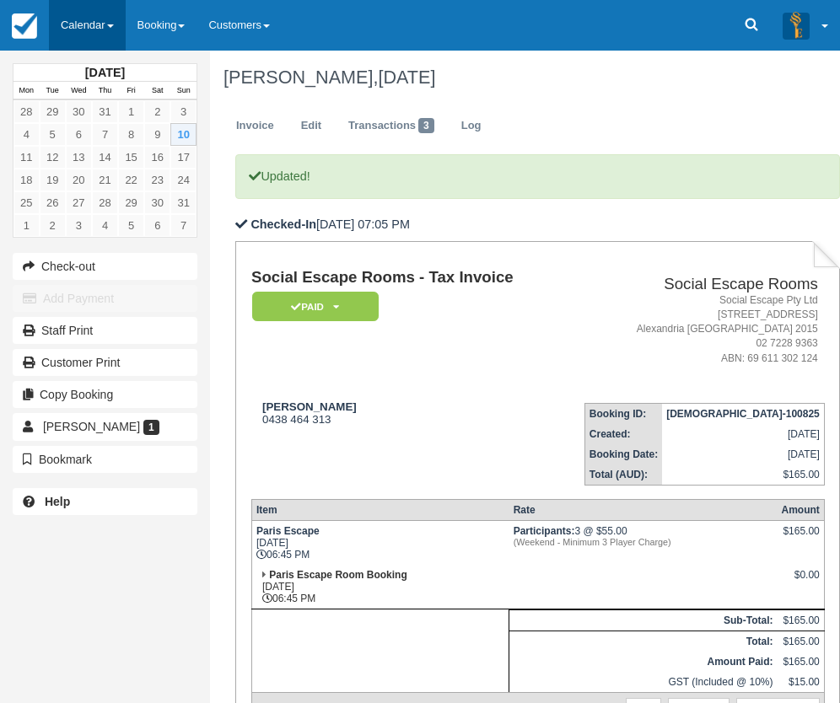
click at [80, 15] on link "Calendar" at bounding box center [87, 25] width 77 height 51
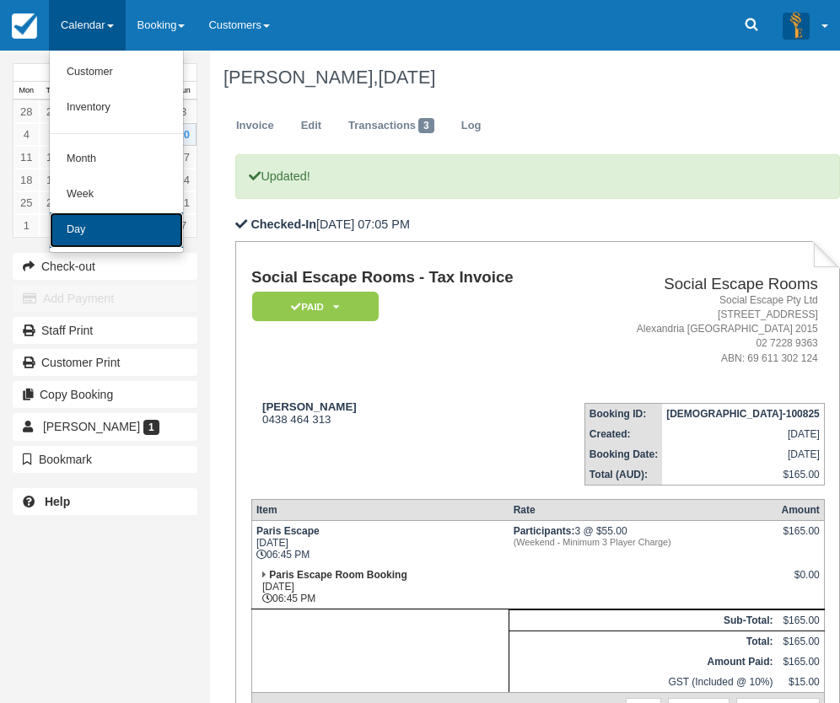
click at [119, 240] on link "Day" at bounding box center [116, 230] width 133 height 35
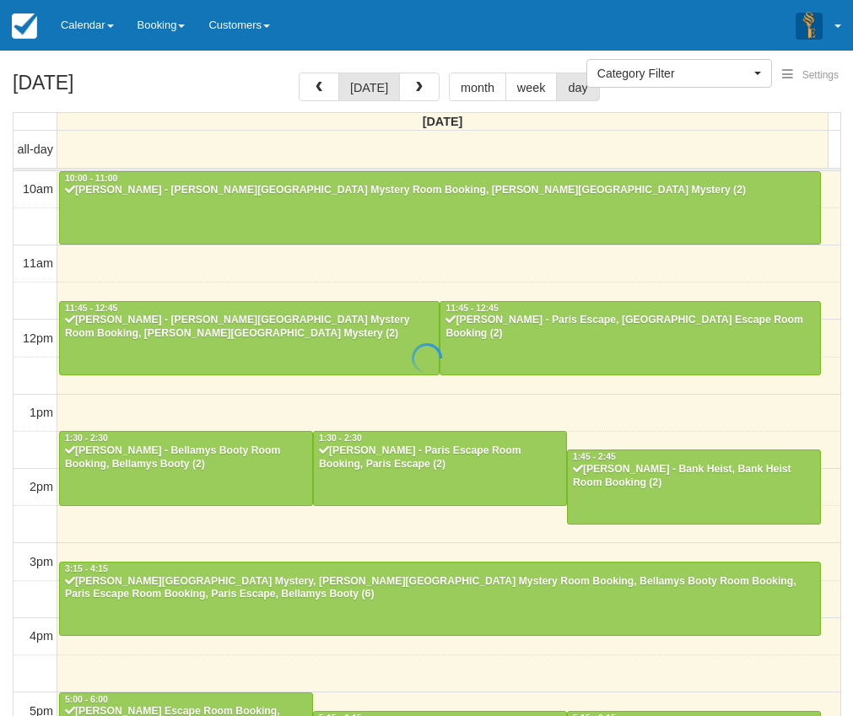
select select
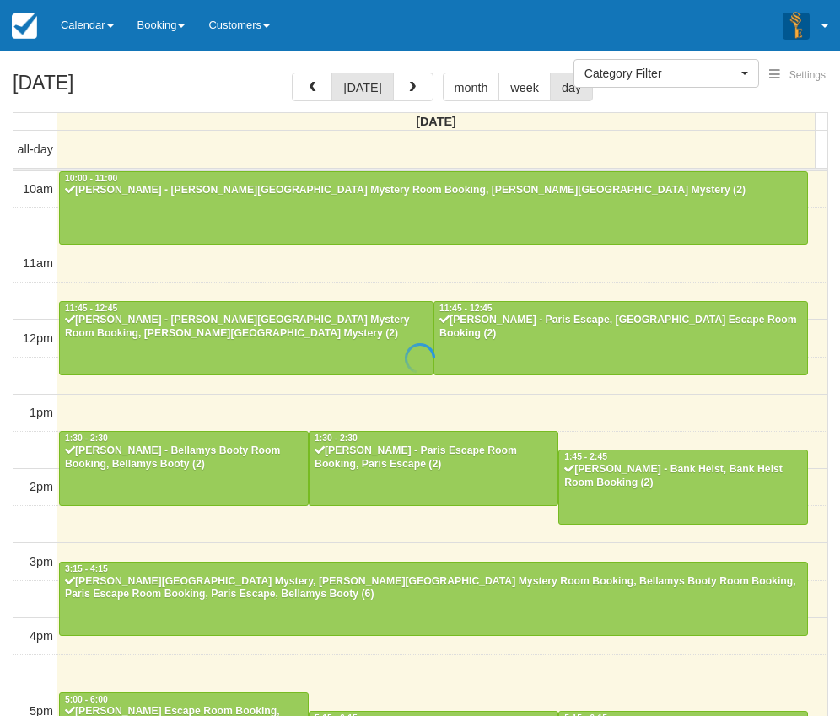
scroll to position [383, 0]
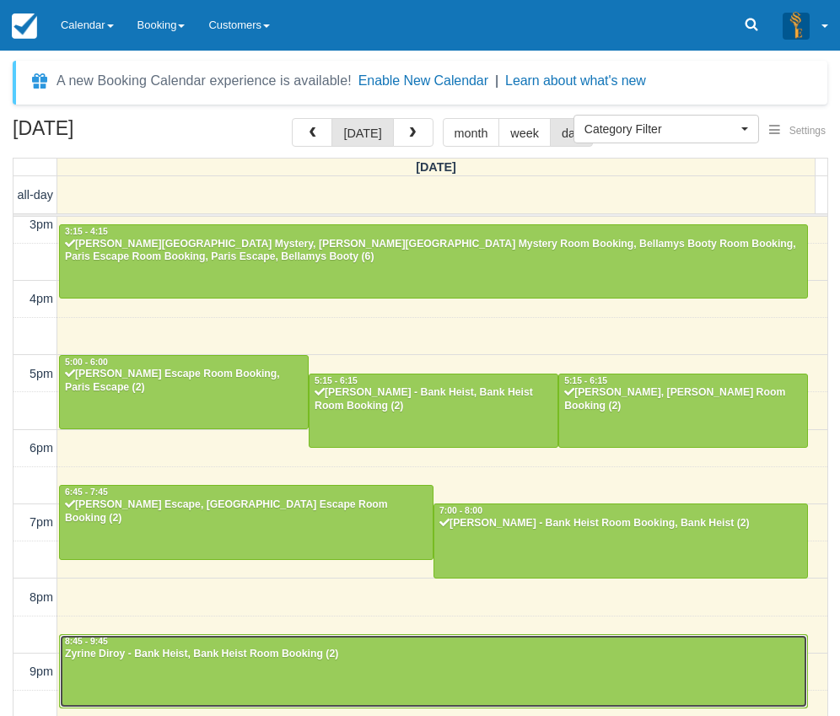
click at [268, 660] on div "Zyrine Diroy - Bank Heist, Bank Heist Room Booking (2)" at bounding box center [433, 654] width 739 height 13
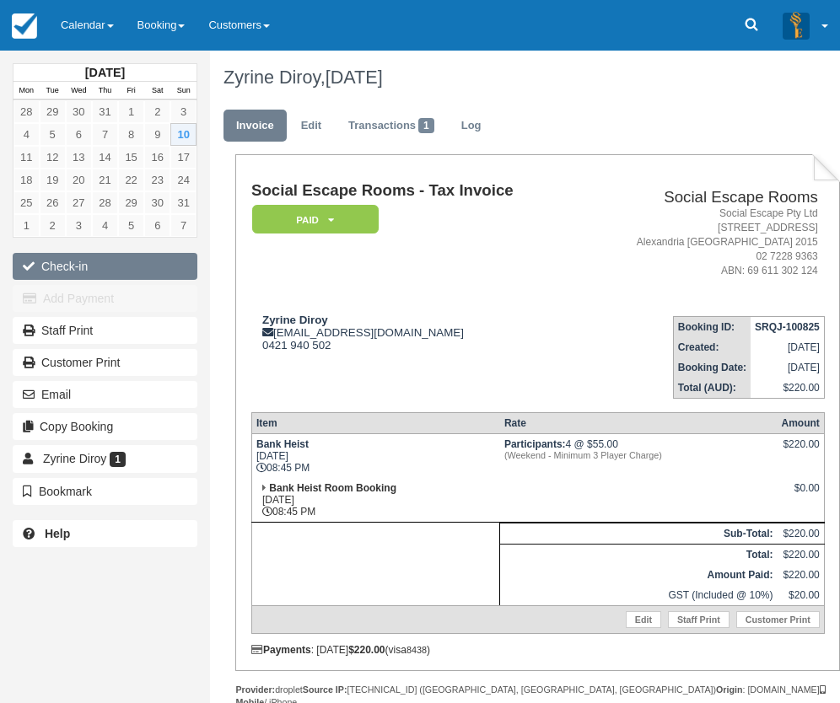
click at [105, 263] on button "Check-in" at bounding box center [105, 266] width 185 height 27
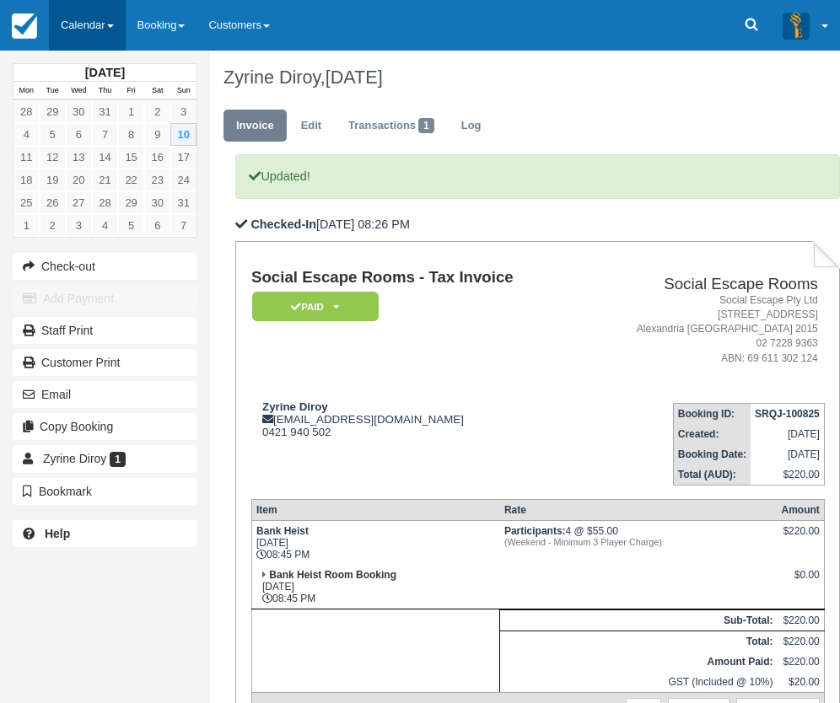
click at [78, 13] on link "Calendar" at bounding box center [87, 25] width 77 height 51
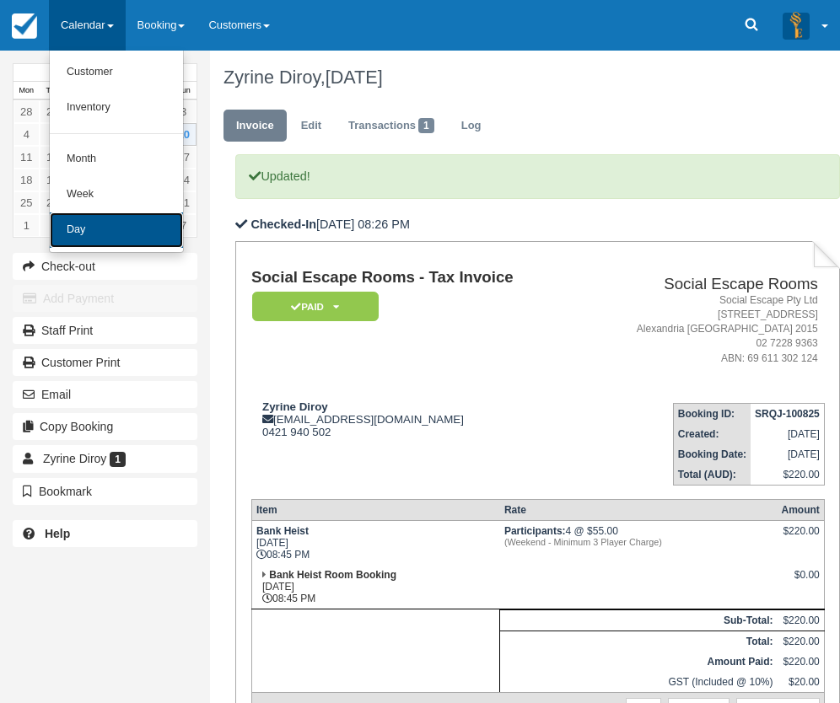
click at [121, 229] on link "Day" at bounding box center [116, 230] width 133 height 35
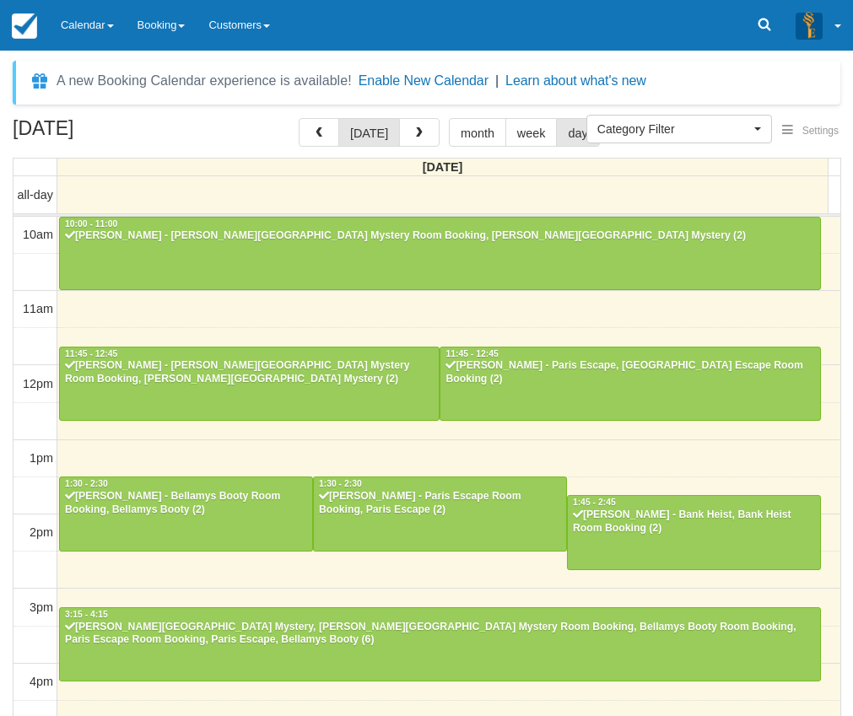
select select
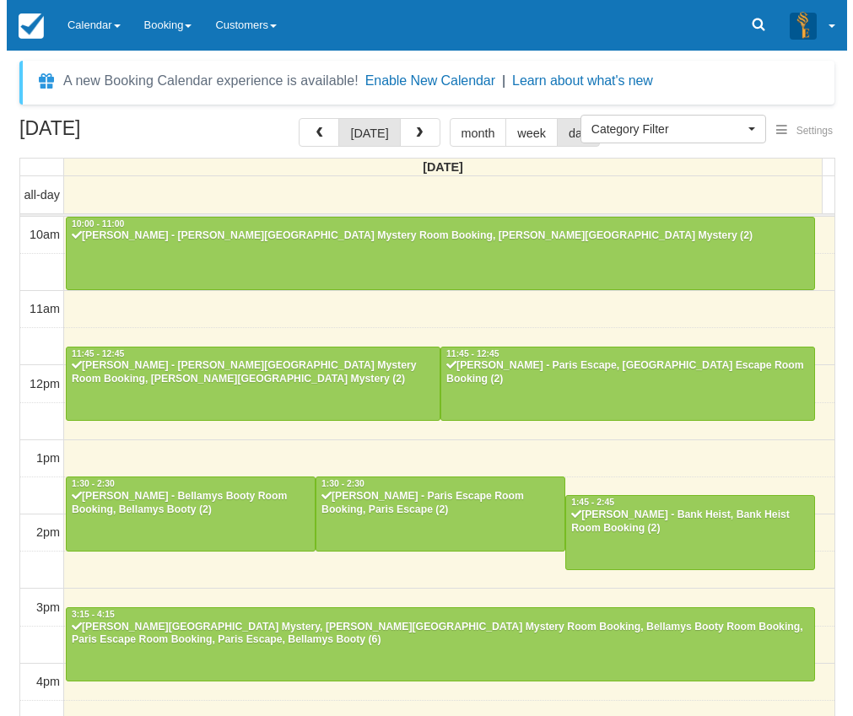
scroll to position [383, 0]
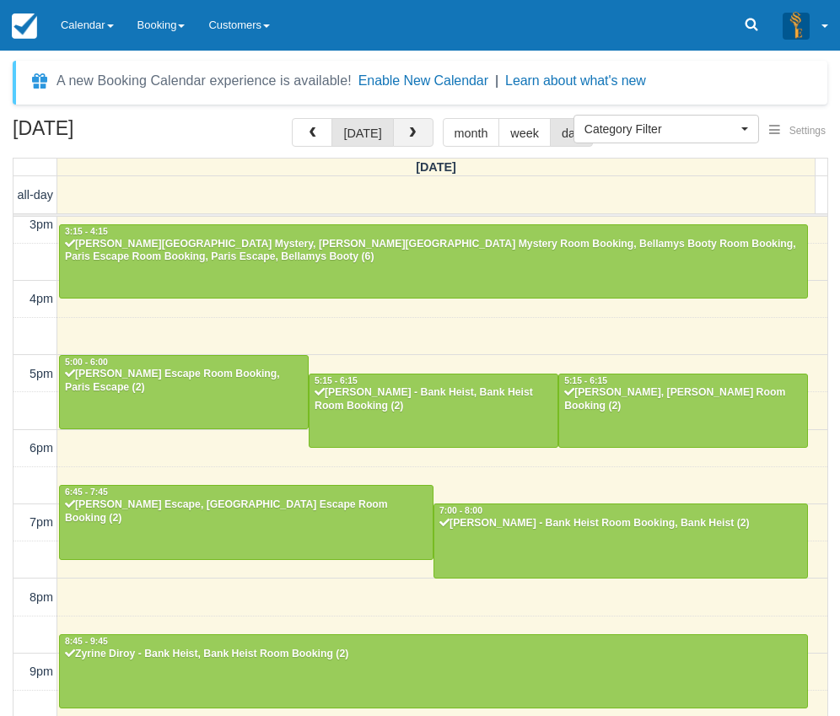
click at [408, 137] on span "button" at bounding box center [412, 133] width 12 height 12
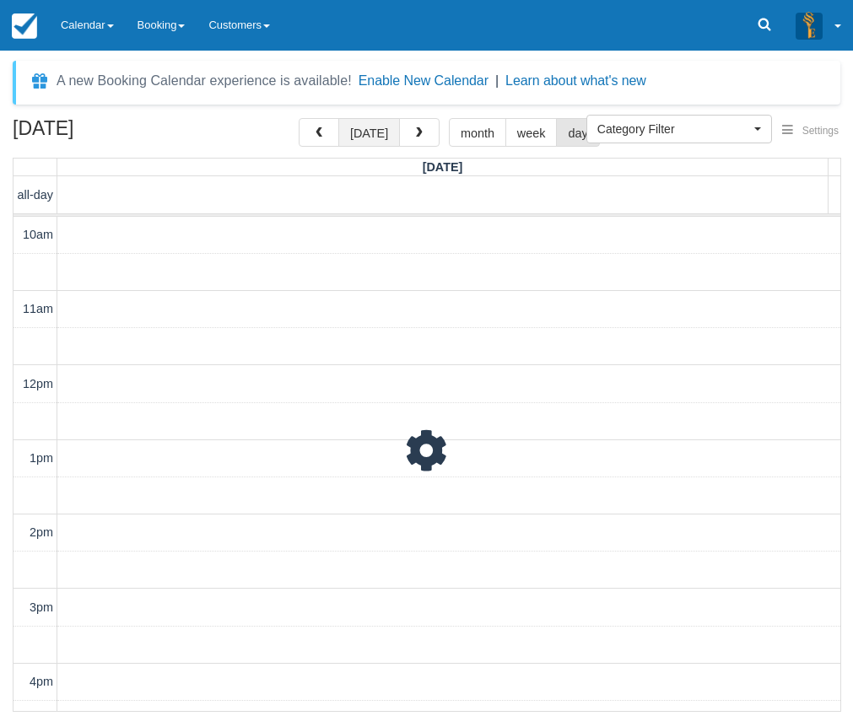
scroll to position [437, 0]
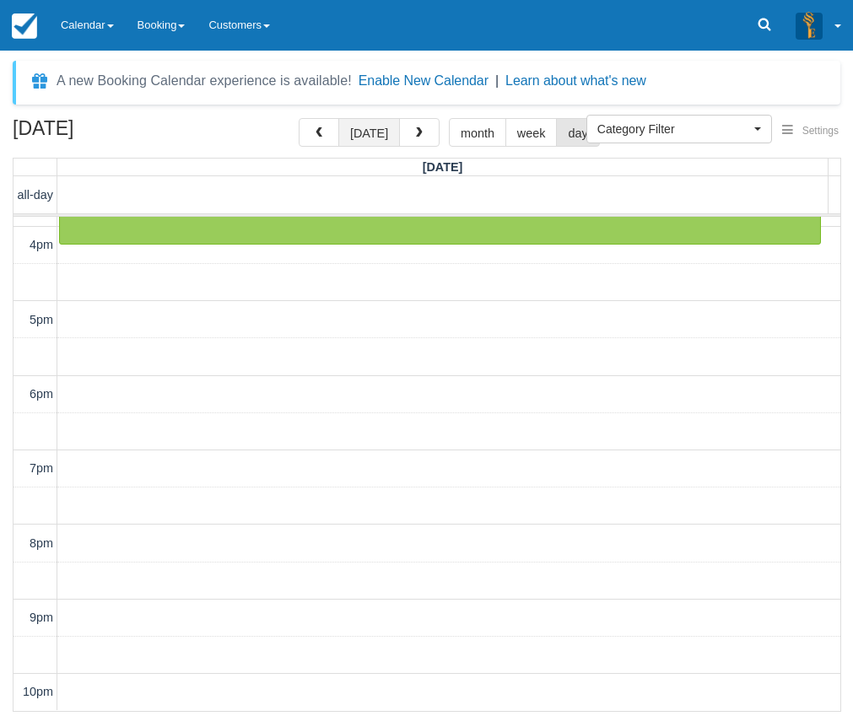
click at [356, 134] on button "[DATE]" at bounding box center [369, 132] width 62 height 29
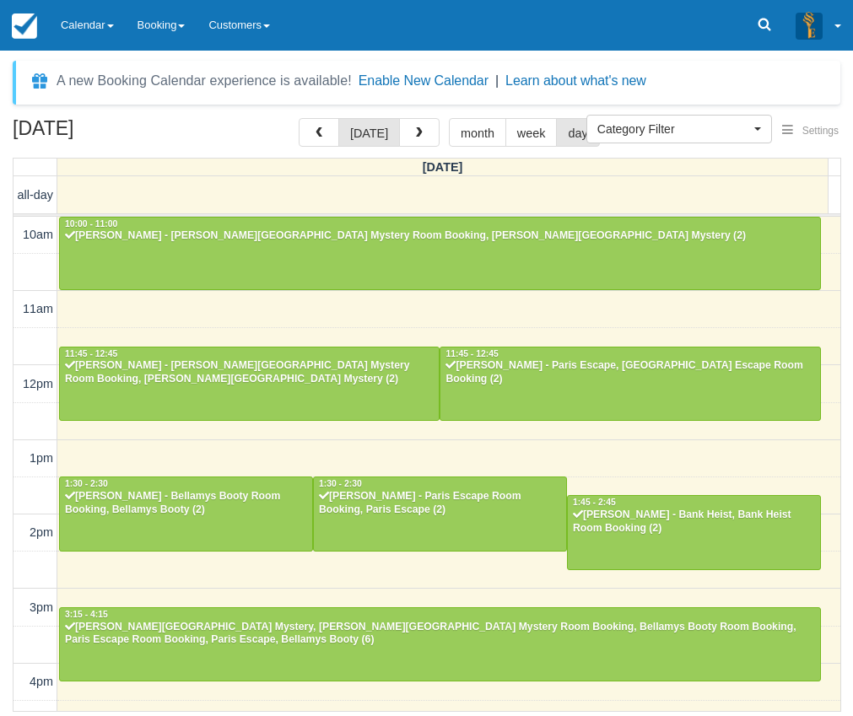
scroll to position [436, 0]
